Goal: Information Seeking & Learning: Learn about a topic

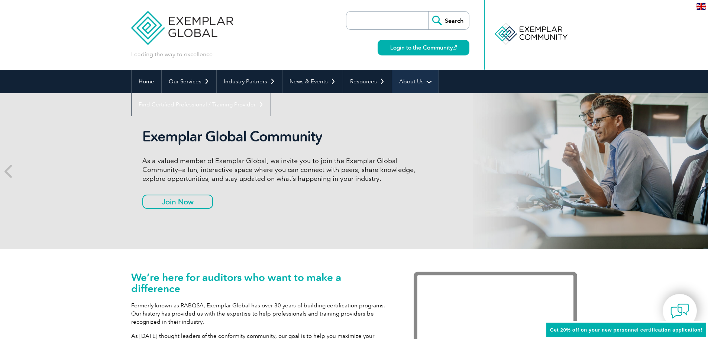
click at [420, 85] on link "About Us" at bounding box center [415, 81] width 46 height 23
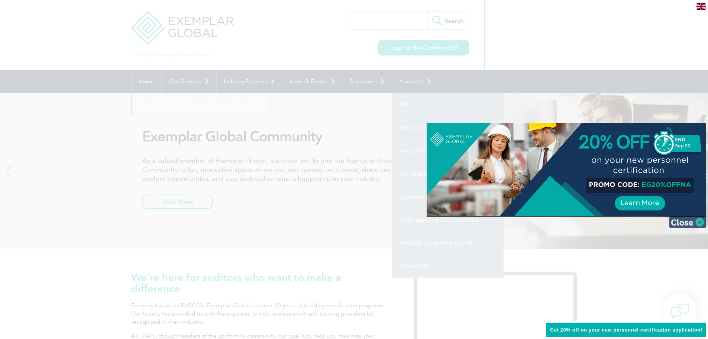
click at [690, 223] on img at bounding box center [687, 221] width 37 height 11
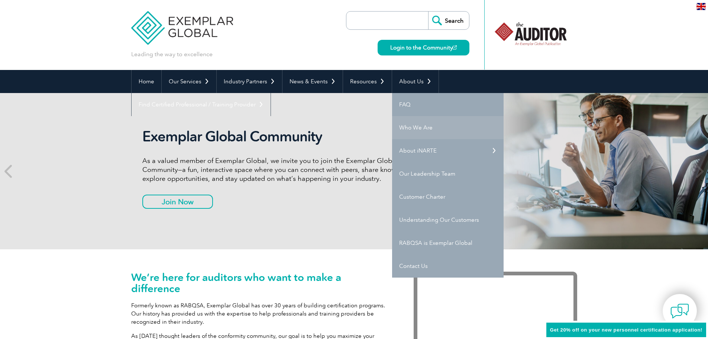
click at [408, 126] on link "Who We Are" at bounding box center [448, 127] width 112 height 23
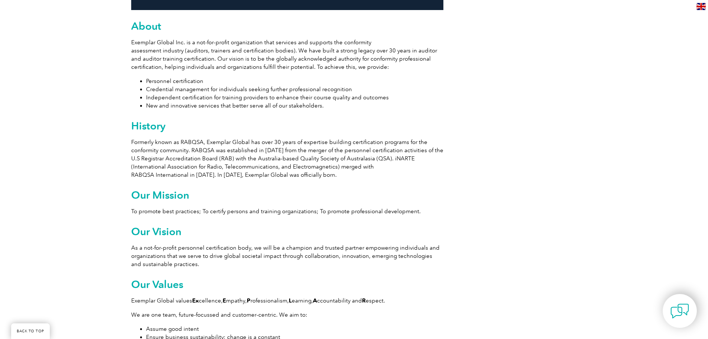
scroll to position [438, 0]
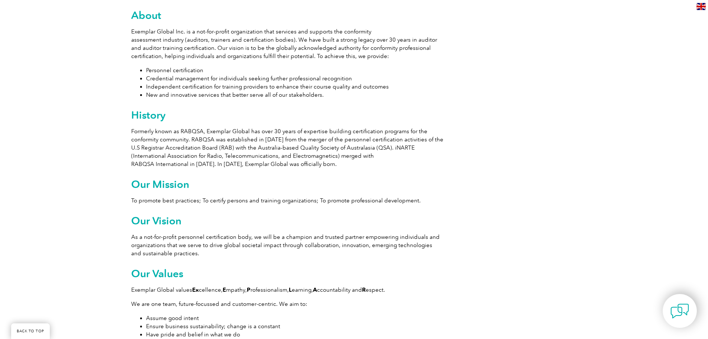
drag, startPoint x: 441, startPoint y: 145, endPoint x: 399, endPoint y: 158, distance: 43.3
drag, startPoint x: 399, startPoint y: 158, endPoint x: 379, endPoint y: 161, distance: 20.3
drag, startPoint x: 379, startPoint y: 161, endPoint x: 360, endPoint y: 161, distance: 19.7
click at [360, 161] on p "Formerly known as RABQSA, Exemplar Global has over 30 years of expertise buildi…" at bounding box center [287, 147] width 312 height 41
drag, startPoint x: 470, startPoint y: 162, endPoint x: 463, endPoint y: 162, distance: 6.7
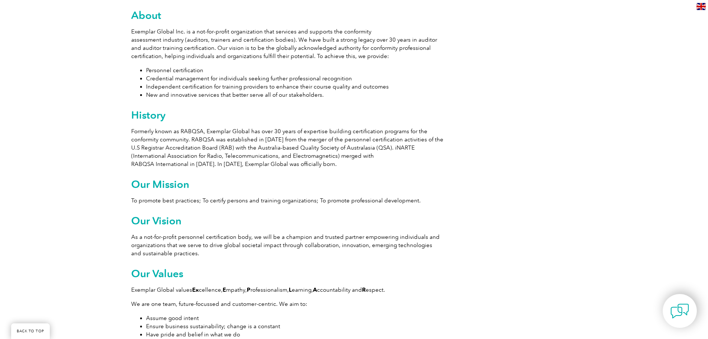
drag, startPoint x: 463, startPoint y: 162, endPoint x: 446, endPoint y: 168, distance: 18.0
drag, startPoint x: 446, startPoint y: 168, endPoint x: 433, endPoint y: 167, distance: 12.7
drag, startPoint x: 433, startPoint y: 167, endPoint x: 420, endPoint y: 167, distance: 13.8
drag, startPoint x: 420, startPoint y: 167, endPoint x: 407, endPoint y: 168, distance: 13.0
click at [407, 168] on p "Formerly known as RABQSA, Exemplar Global has over 30 years of expertise buildi…" at bounding box center [287, 147] width 312 height 41
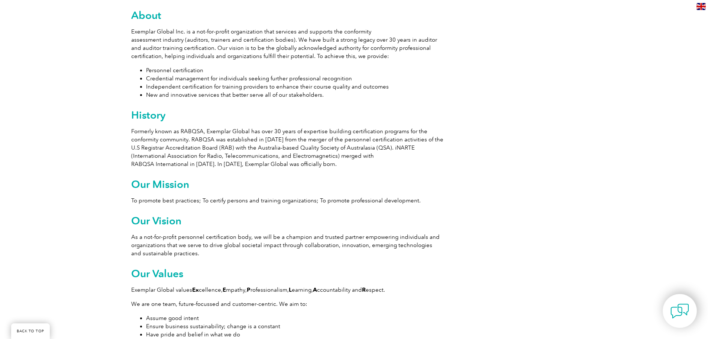
drag, startPoint x: 475, startPoint y: 170, endPoint x: 454, endPoint y: 172, distance: 20.9
drag, startPoint x: 454, startPoint y: 172, endPoint x: 441, endPoint y: 174, distance: 13.2
drag, startPoint x: 441, startPoint y: 174, endPoint x: 429, endPoint y: 176, distance: 11.7
drag, startPoint x: 429, startPoint y: 176, endPoint x: 426, endPoint y: 173, distance: 4.5
click at [414, 176] on div "Exemplar Global is proudly part of the ASQ family. Leading the way to excellenc…" at bounding box center [287, 324] width 312 height 1152
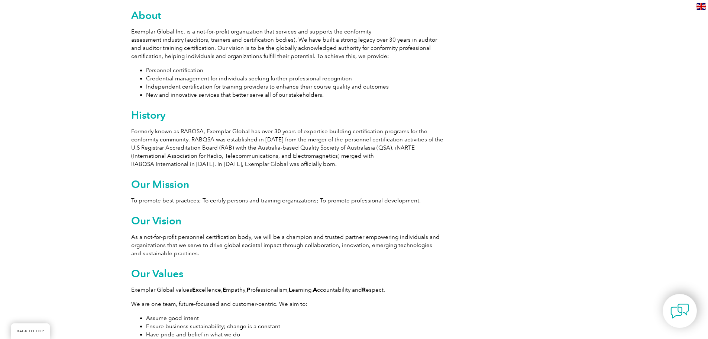
drag, startPoint x: 464, startPoint y: 174, endPoint x: 446, endPoint y: 174, distance: 18.2
drag, startPoint x: 446, startPoint y: 174, endPoint x: 439, endPoint y: 174, distance: 6.3
drag, startPoint x: 439, startPoint y: 174, endPoint x: 423, endPoint y: 175, distance: 16.0
drag, startPoint x: 423, startPoint y: 175, endPoint x: 416, endPoint y: 176, distance: 7.1
click at [416, 176] on div "Exemplar Global is proudly part of the ASQ family. Leading the way to excellenc…" at bounding box center [287, 324] width 312 height 1152
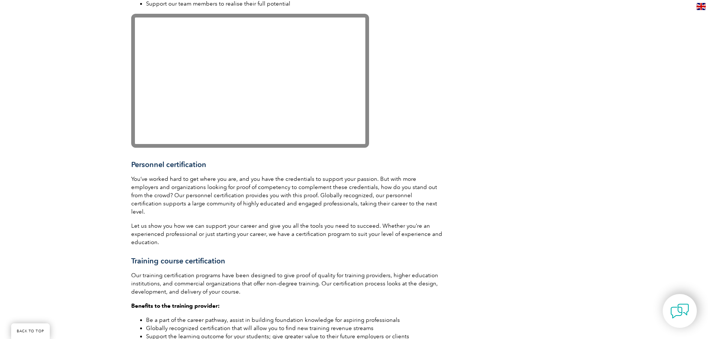
scroll to position [922, 0]
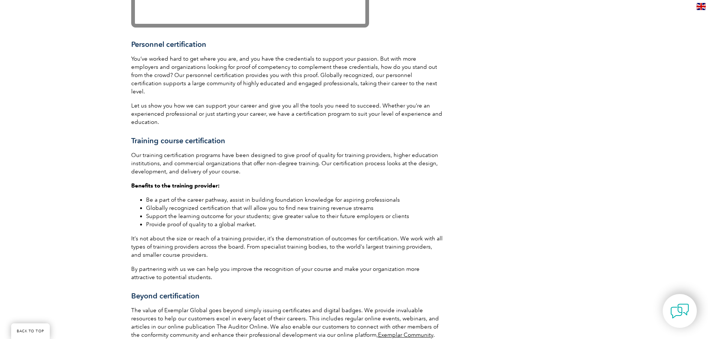
drag, startPoint x: 428, startPoint y: 173, endPoint x: 420, endPoint y: 179, distance: 9.9
drag, startPoint x: 420, startPoint y: 179, endPoint x: 408, endPoint y: 181, distance: 11.7
drag, startPoint x: 408, startPoint y: 181, endPoint x: 392, endPoint y: 180, distance: 15.6
click at [392, 181] on p "Benefits to the training provider:" at bounding box center [287, 185] width 312 height 8
drag, startPoint x: 392, startPoint y: 180, endPoint x: 385, endPoint y: 181, distance: 6.9
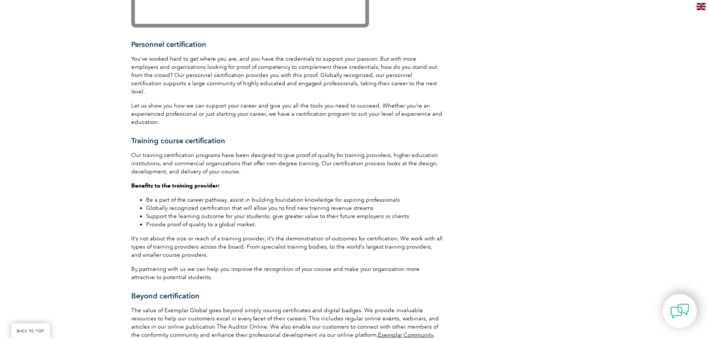
click at [385, 181] on p "Benefits to the training provider:" at bounding box center [287, 185] width 312 height 8
drag, startPoint x: 384, startPoint y: 182, endPoint x: 370, endPoint y: 183, distance: 14.5
drag, startPoint x: 365, startPoint y: 184, endPoint x: 356, endPoint y: 184, distance: 8.6
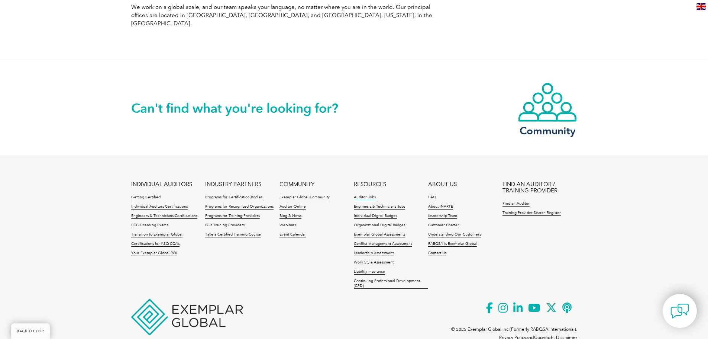
scroll to position [1308, 0]
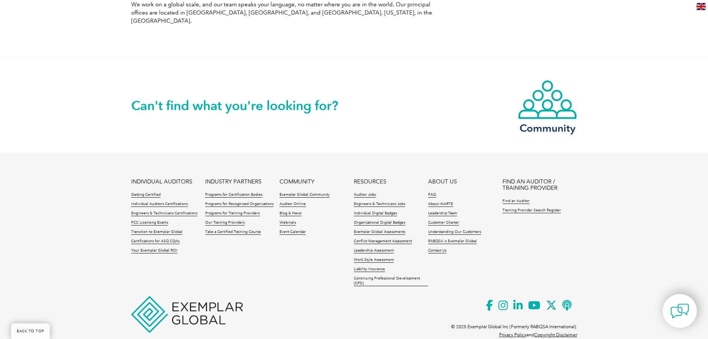
drag, startPoint x: 434, startPoint y: 96, endPoint x: 419, endPoint y: 114, distance: 23.8
drag, startPoint x: 419, startPoint y: 114, endPoint x: 397, endPoint y: 123, distance: 23.3
click at [397, 123] on div "Can't find what you're looking for? Community" at bounding box center [354, 104] width 446 height 95
drag, startPoint x: 404, startPoint y: 106, endPoint x: 384, endPoint y: 111, distance: 20.4
drag, startPoint x: 384, startPoint y: 111, endPoint x: 377, endPoint y: 116, distance: 8.0
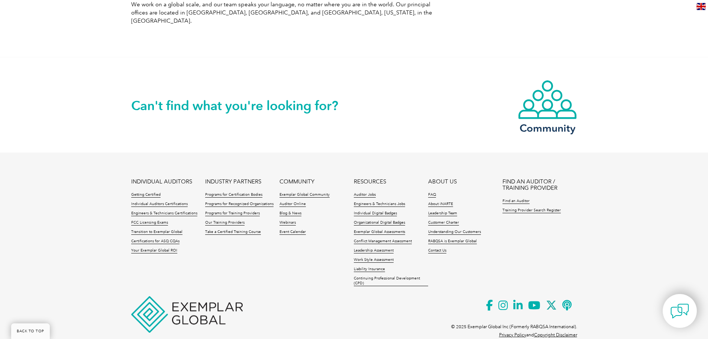
drag, startPoint x: 377, startPoint y: 116, endPoint x: 367, endPoint y: 118, distance: 10.9
drag, startPoint x: 367, startPoint y: 118, endPoint x: 350, endPoint y: 126, distance: 18.6
click at [350, 126] on div "Can't find what you're looking for? Community" at bounding box center [354, 104] width 446 height 95
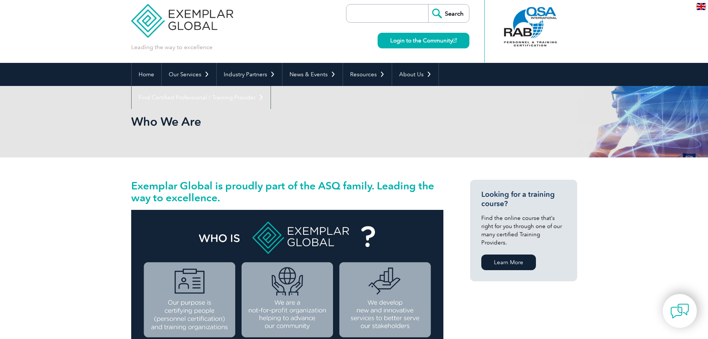
scroll to position [0, 0]
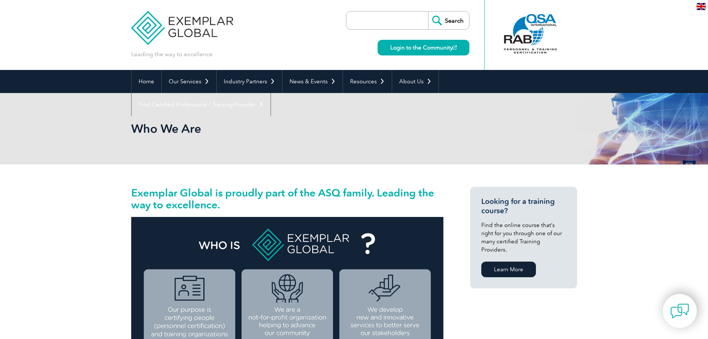
drag, startPoint x: 220, startPoint y: 131, endPoint x: 195, endPoint y: -2, distance: 135.5
drag, startPoint x: 385, startPoint y: 156, endPoint x: 369, endPoint y: 155, distance: 15.6
drag
click at [327, 155] on div "Who We Are" at bounding box center [354, 128] width 446 height 71
click at [321, 152] on div "Who We Are" at bounding box center [354, 128] width 446 height 71
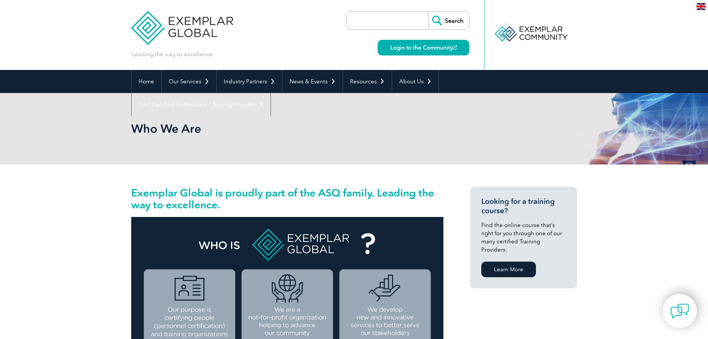
click at [329, 143] on div "Who We Are" at bounding box center [354, 128] width 446 height 71
